Goal: Transaction & Acquisition: Purchase product/service

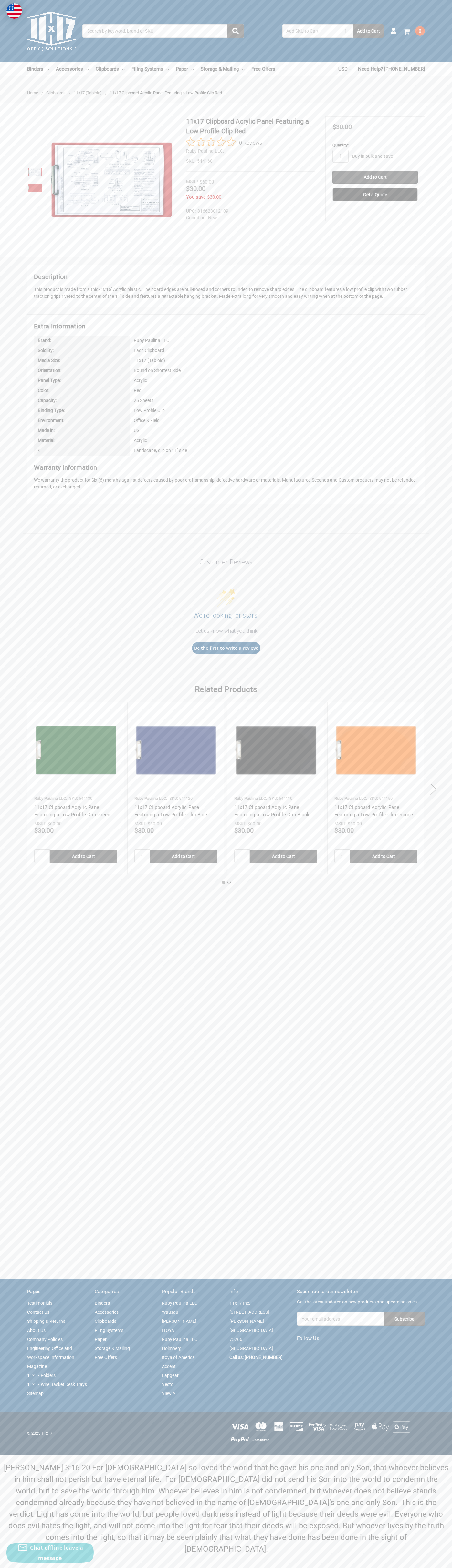
click at [38, 1315] on link "Contact Us" at bounding box center [38, 1312] width 23 height 5
click at [112, 180] on img at bounding box center [112, 180] width 127 height 127
click at [375, 177] on input "Add to Cart" at bounding box center [375, 177] width 85 height 13
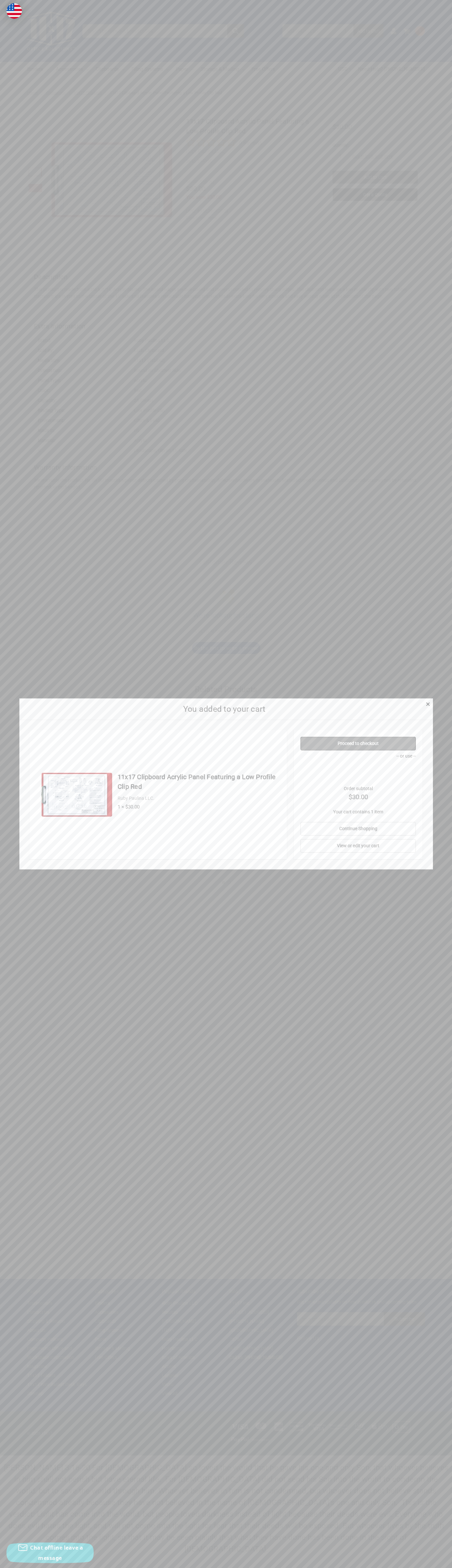
click at [358, 744] on link "Proceed to checkout" at bounding box center [358, 744] width 115 height 13
